Goal: Task Accomplishment & Management: Use online tool/utility

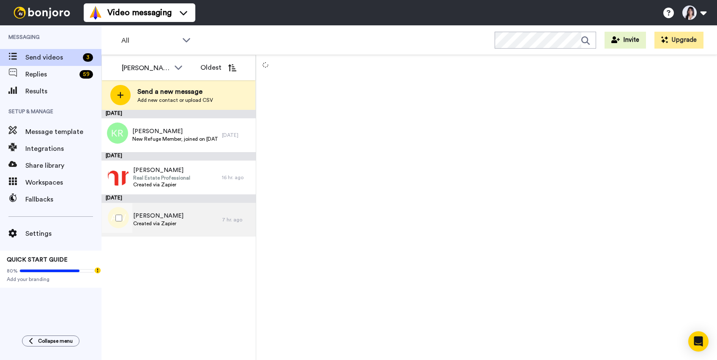
click at [207, 209] on div "[PERSON_NAME] Created via Zapier" at bounding box center [162, 220] width 121 height 34
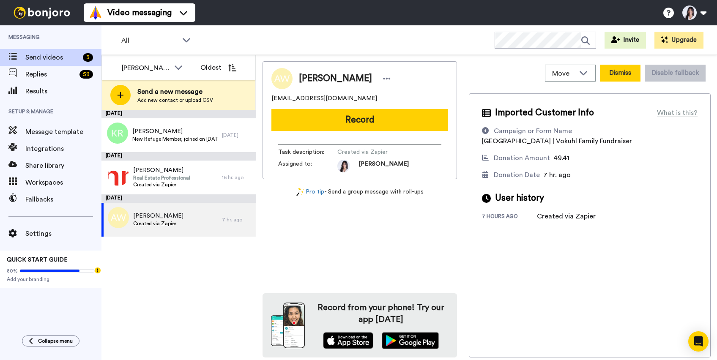
click at [621, 74] on button "Dismiss" at bounding box center [620, 73] width 41 height 17
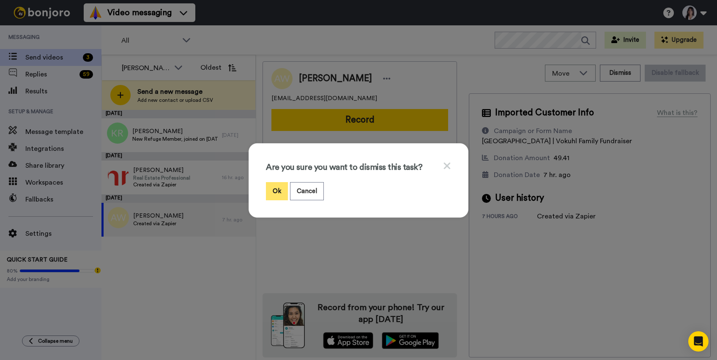
click at [279, 192] on button "Ok" at bounding box center [277, 191] width 22 height 18
